Goal: Information Seeking & Learning: Learn about a topic

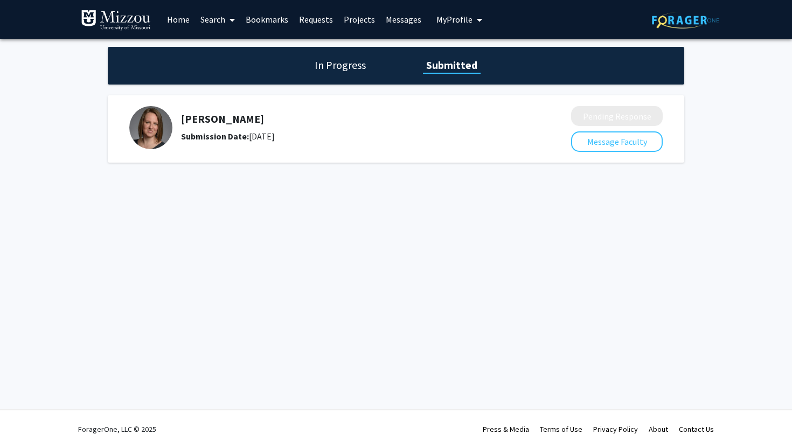
click at [217, 11] on link "Search" at bounding box center [217, 20] width 45 height 38
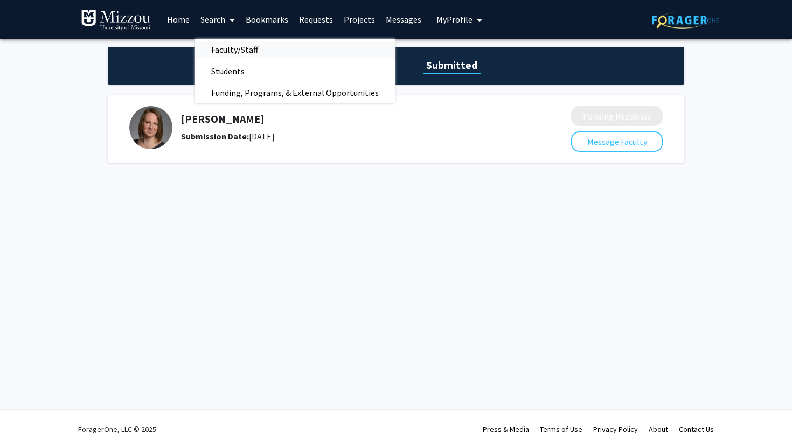
click at [231, 51] on span "Faculty/Staff" at bounding box center [234, 50] width 79 height 22
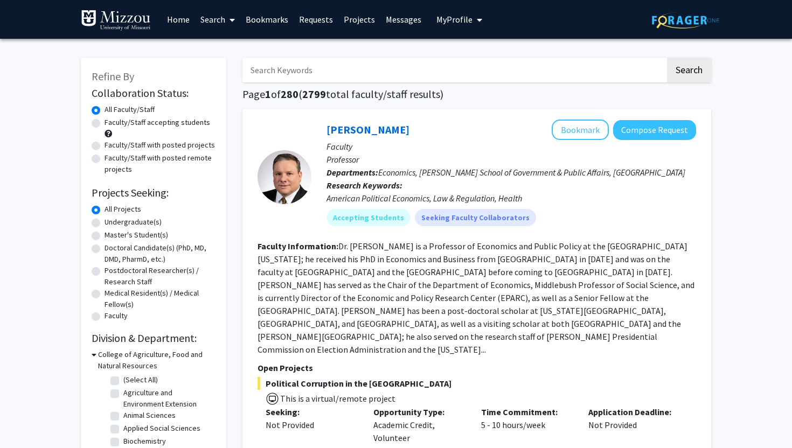
click at [125, 220] on label "Undergraduate(s)" at bounding box center [132, 222] width 57 height 11
click at [111, 220] on input "Undergraduate(s)" at bounding box center [107, 220] width 7 height 7
radio input "true"
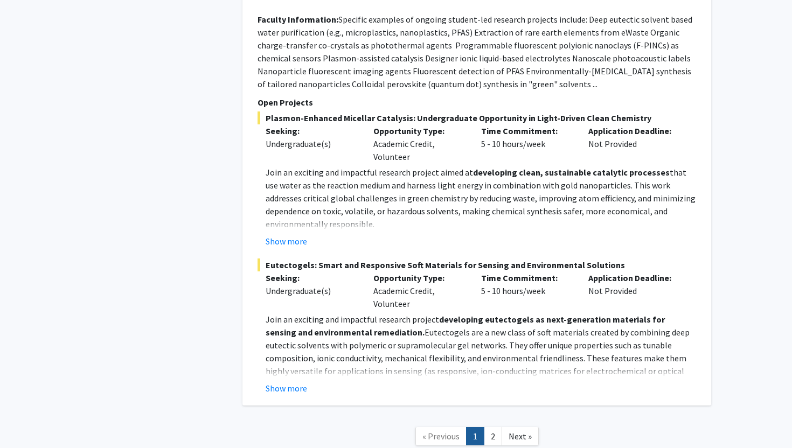
scroll to position [5392, 0]
